Goal: Information Seeking & Learning: Find specific fact

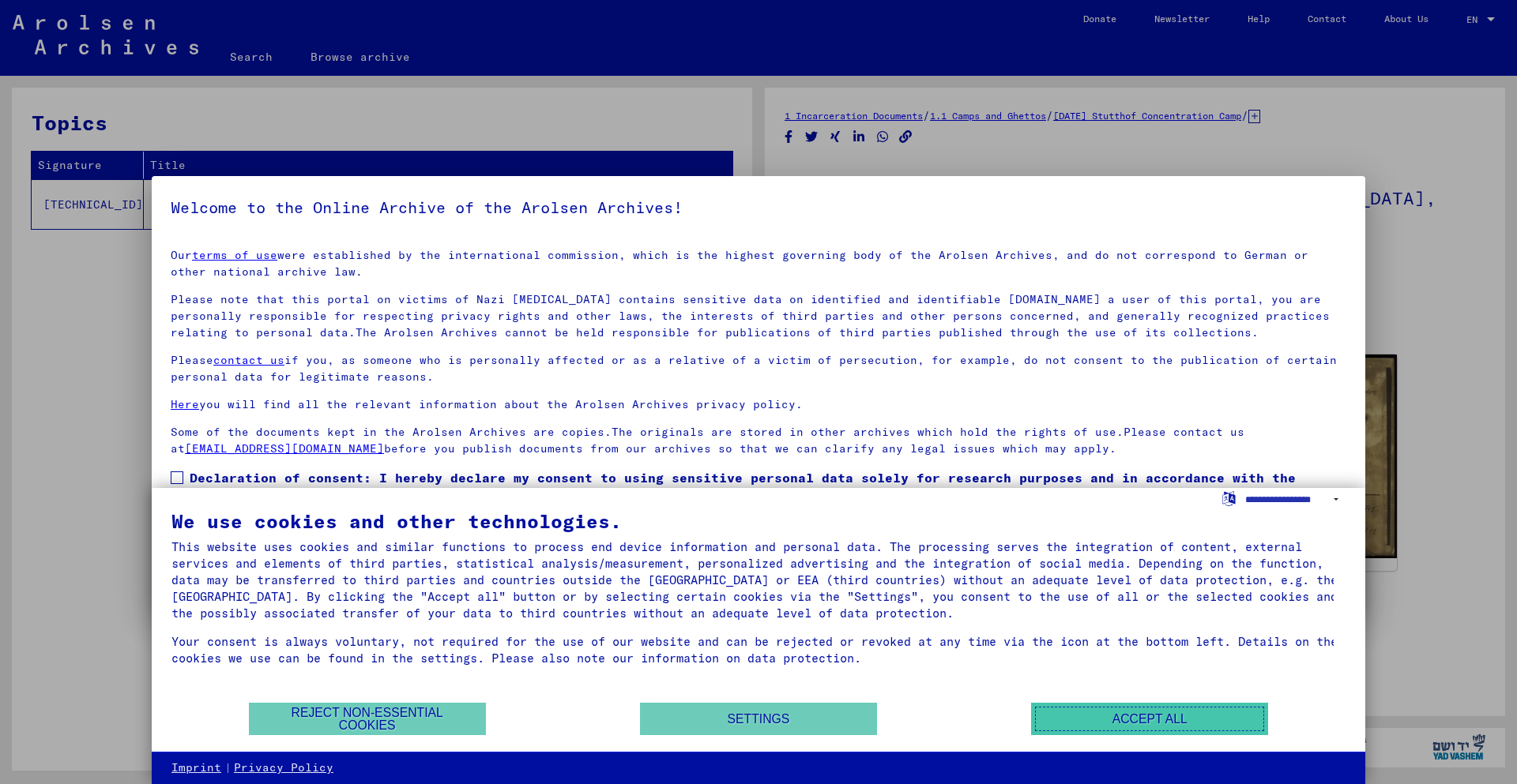
click at [1149, 719] on button "Accept all" at bounding box center [1149, 720] width 237 height 32
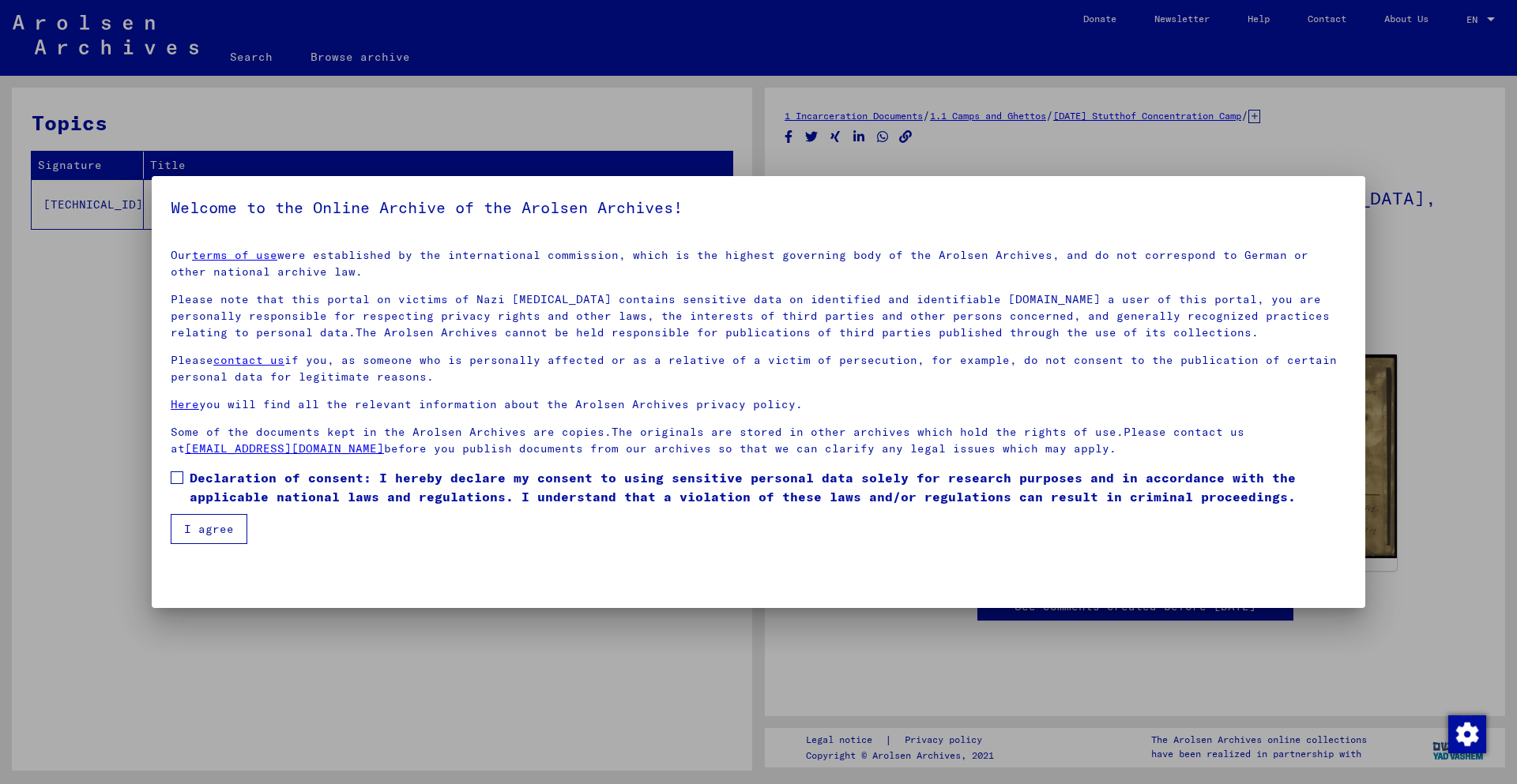
click at [176, 477] on span at bounding box center [176, 477] width 12 height 12
click at [208, 528] on button "I agree" at bounding box center [209, 529] width 77 height 30
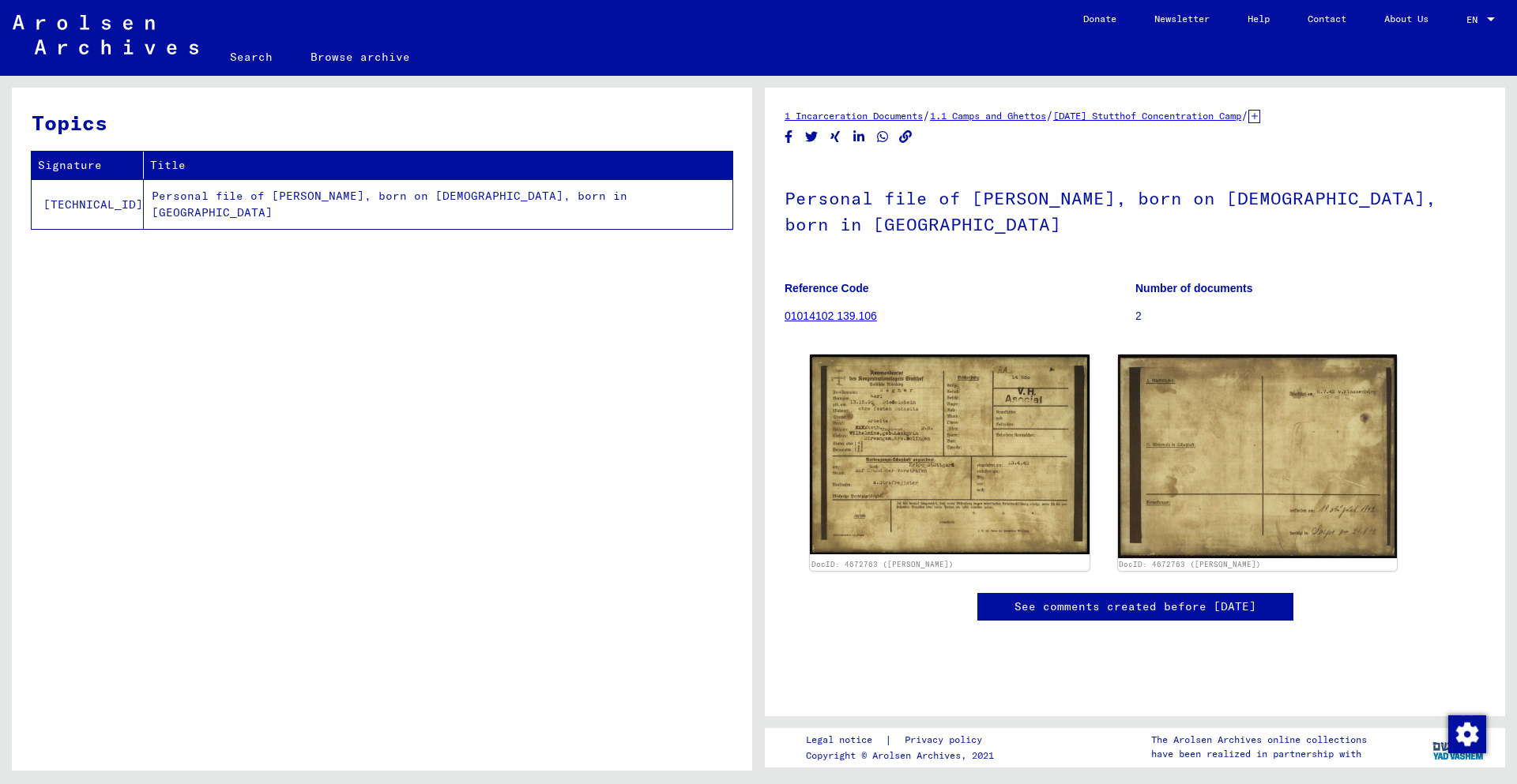
click at [249, 57] on link "Search" at bounding box center [250, 57] width 81 height 38
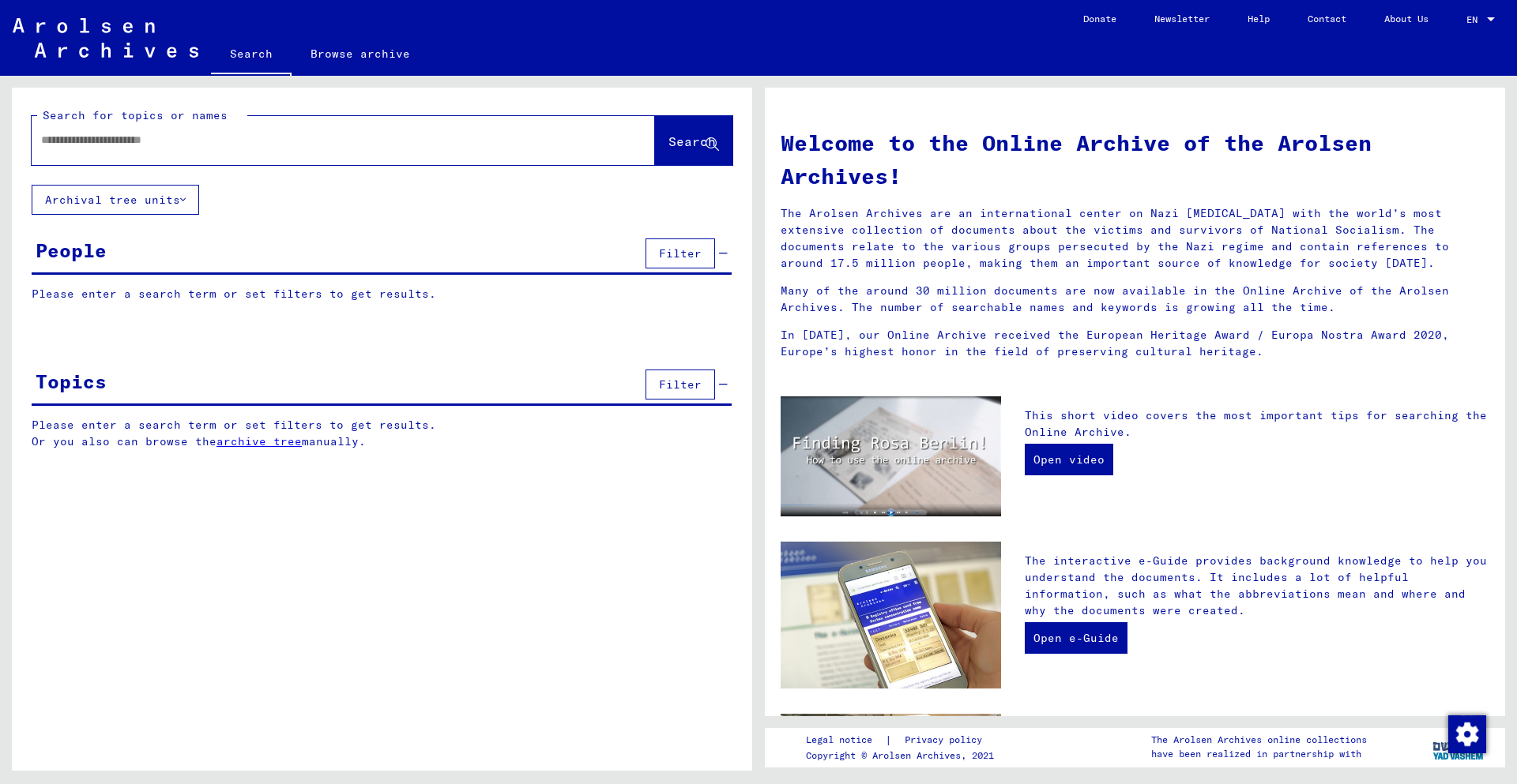
click at [330, 139] on input "text" at bounding box center [323, 139] width 566 height 16
type input "**********"
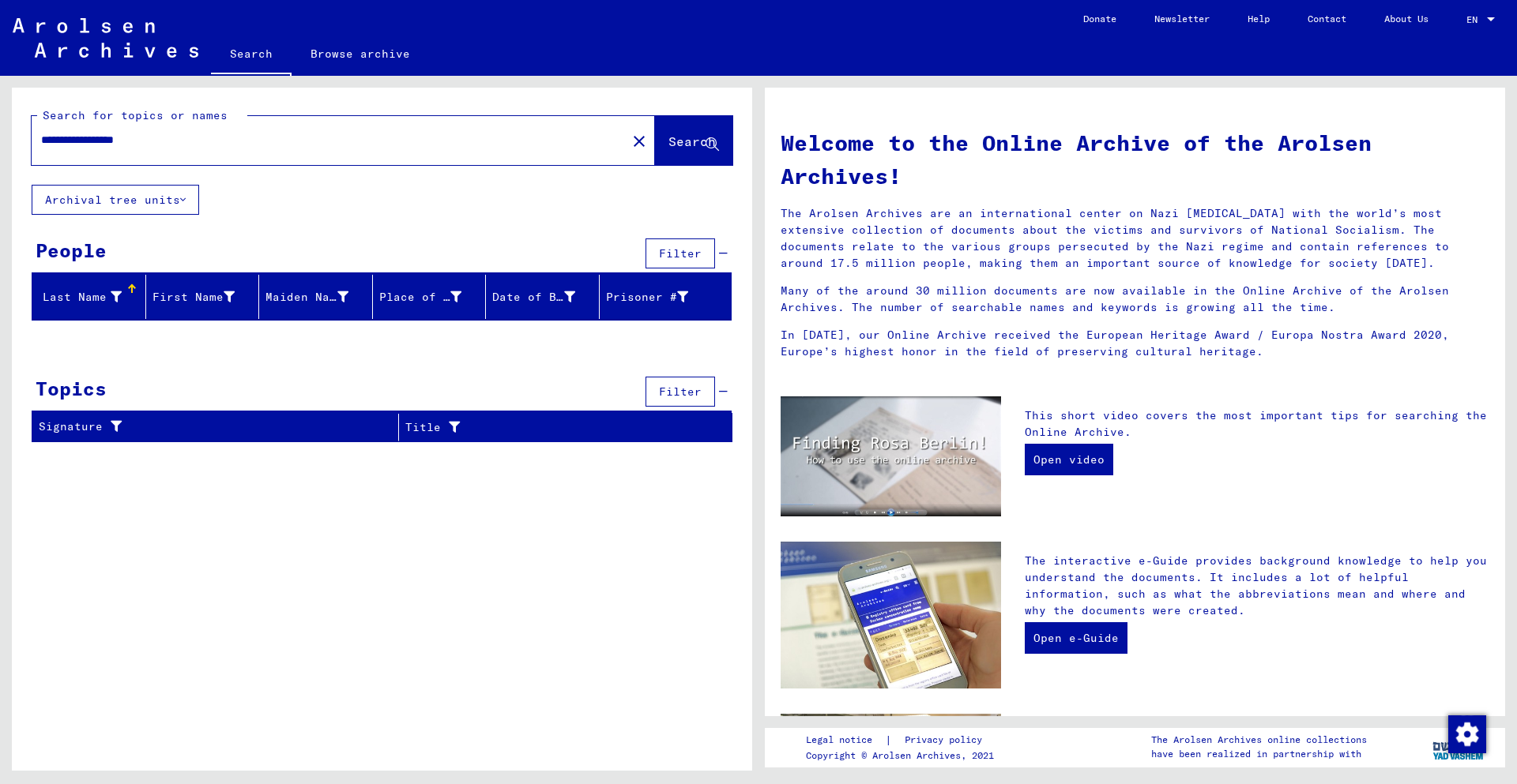
click at [681, 139] on span "Search" at bounding box center [692, 141] width 47 height 16
